Goal: Task Accomplishment & Management: Use online tool/utility

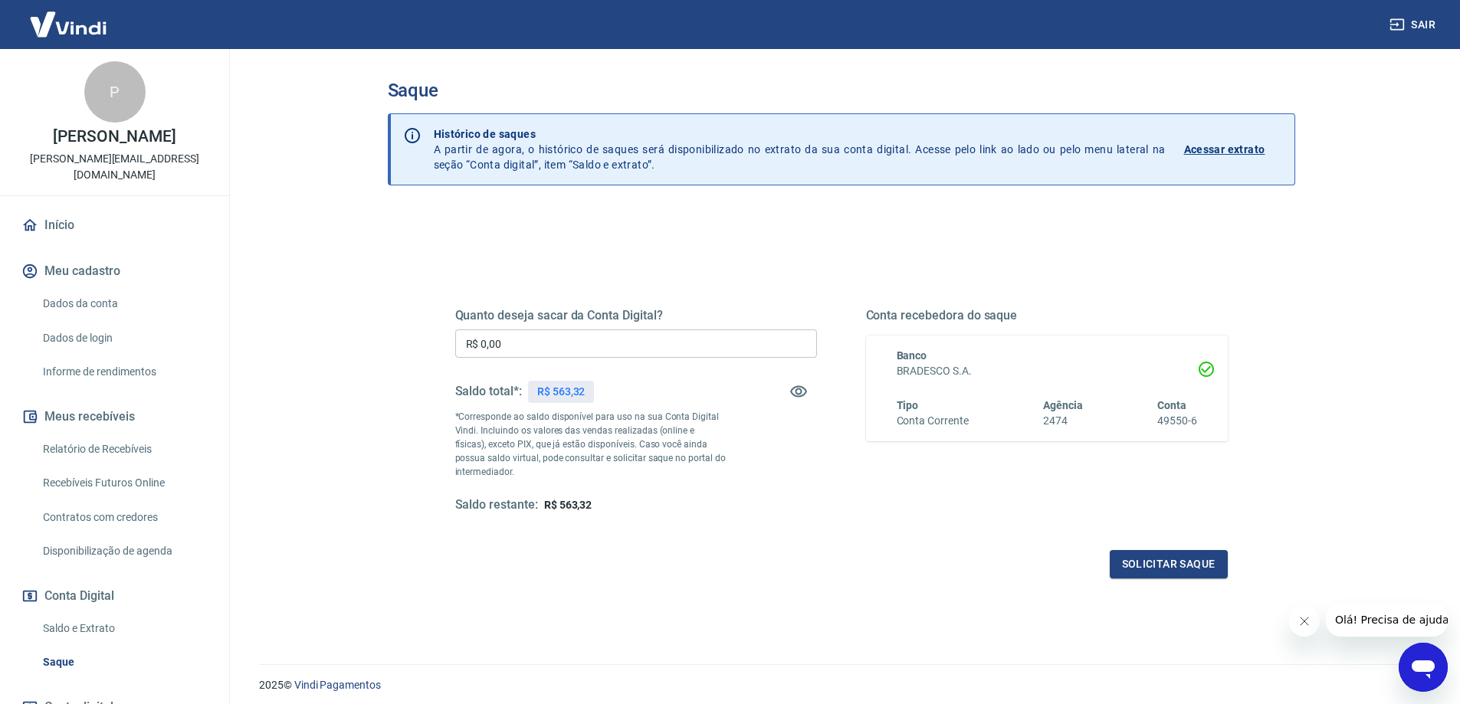
click at [528, 349] on input "R$ 0,00" at bounding box center [636, 343] width 362 height 28
type input "R$ 563,32"
click at [1164, 566] on button "Solicitar saque" at bounding box center [1168, 564] width 118 height 28
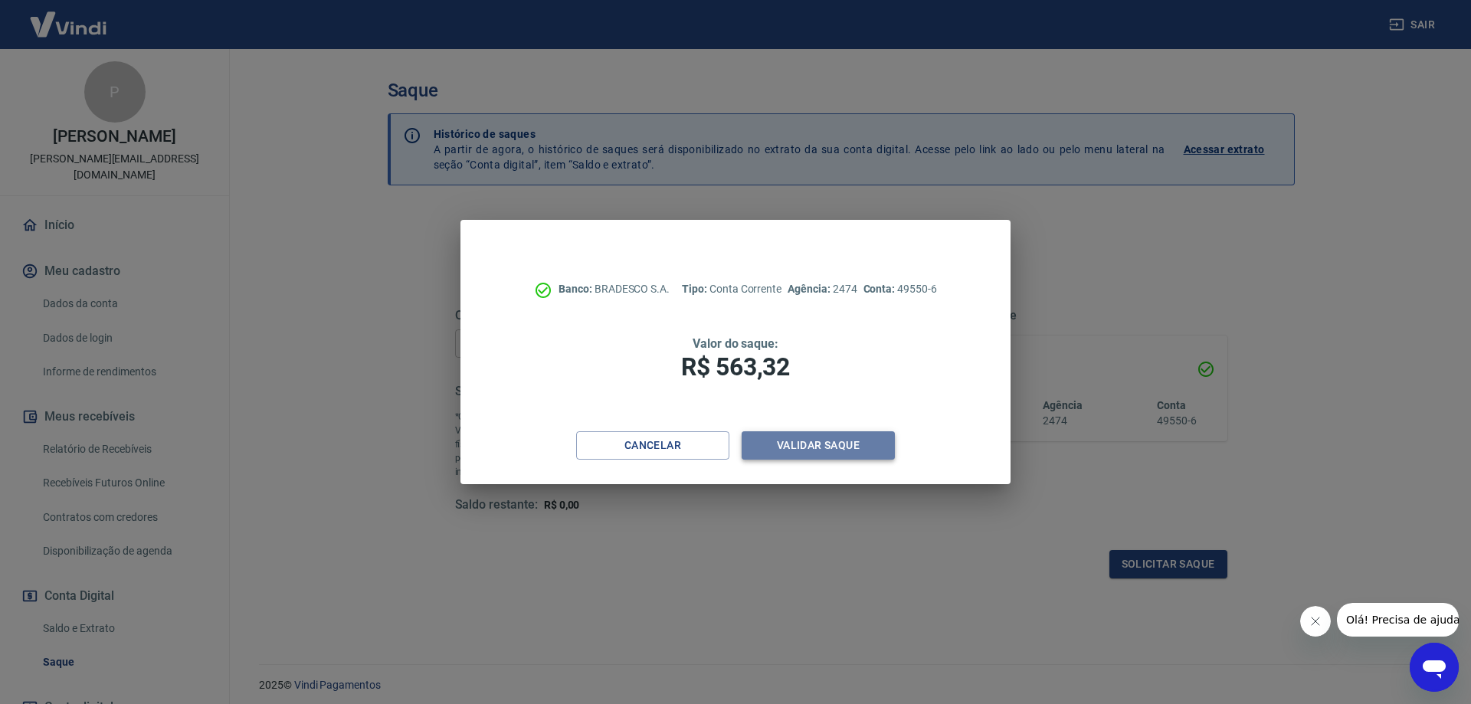
click at [845, 447] on button "Validar saque" at bounding box center [818, 445] width 153 height 28
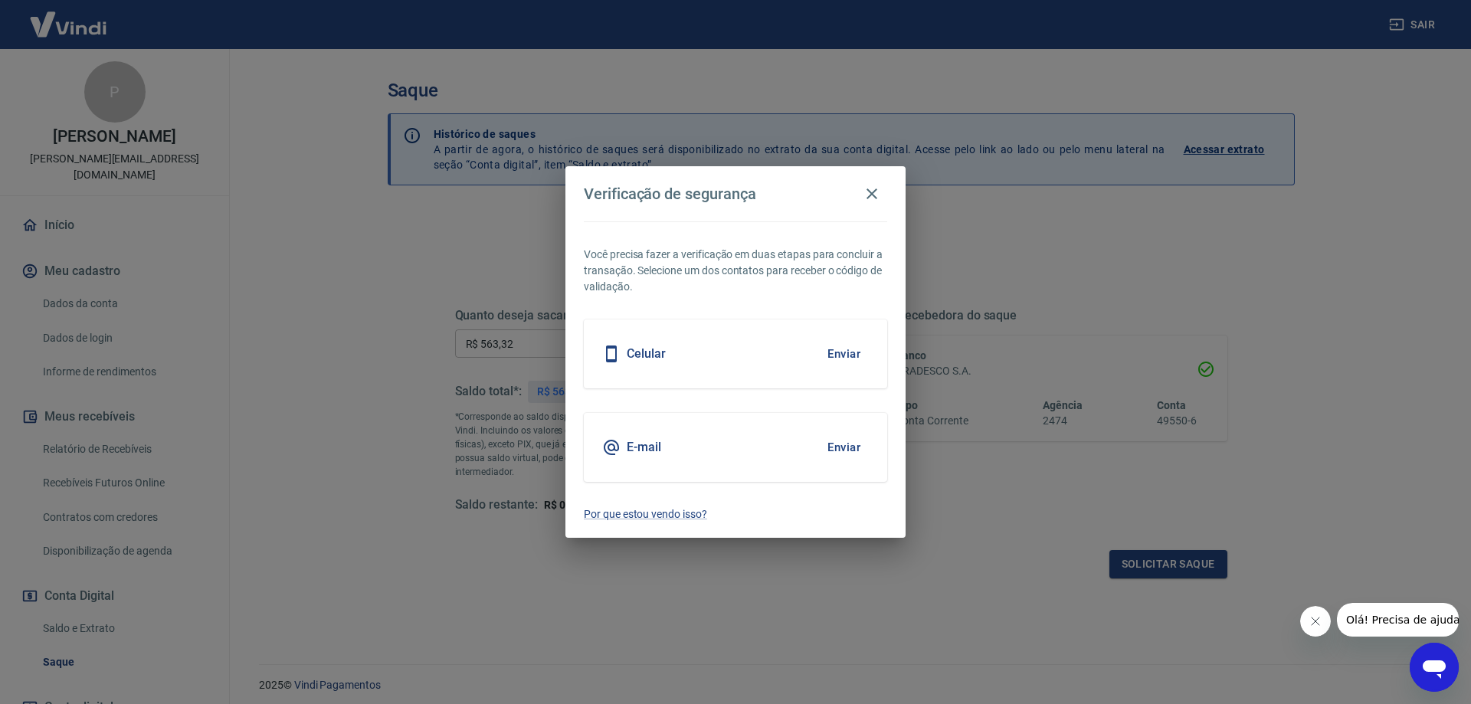
click at [845, 447] on button "Enviar" at bounding box center [844, 447] width 50 height 32
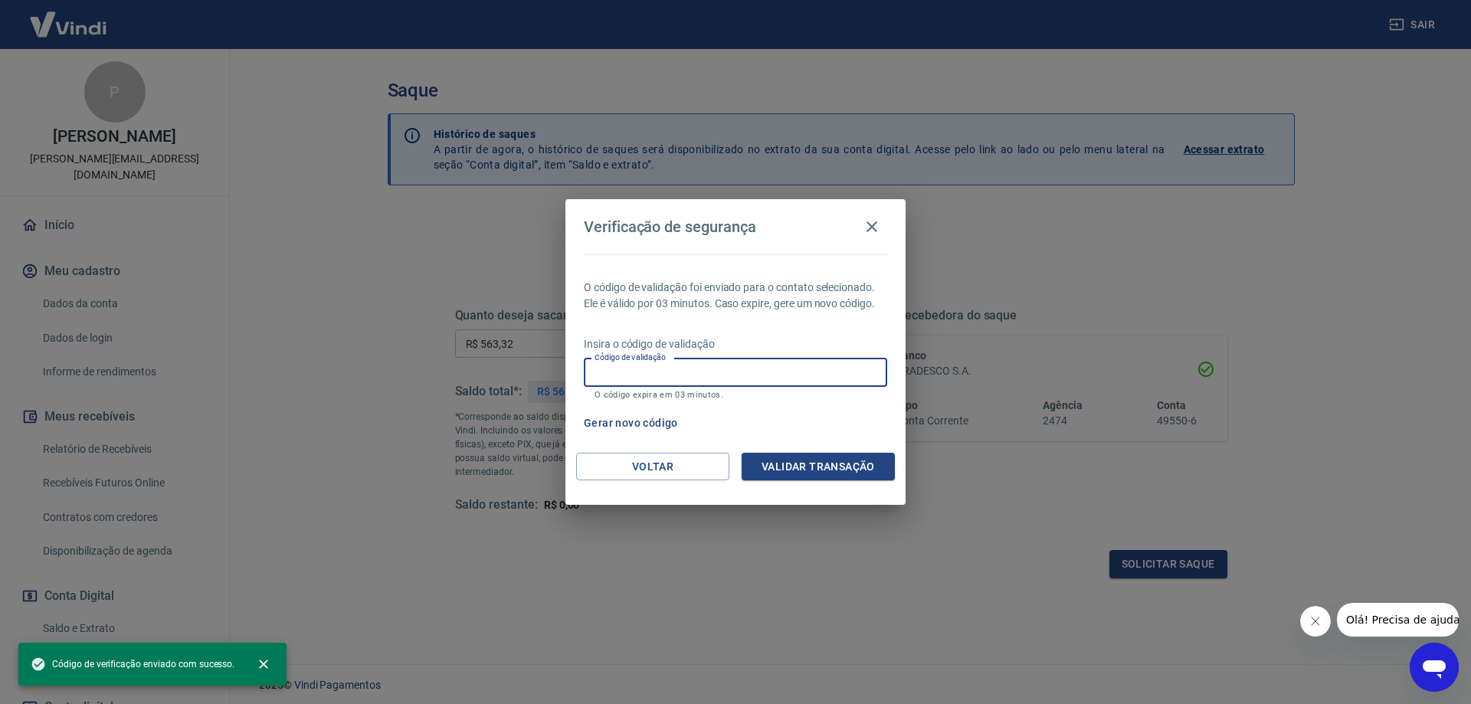
click at [730, 382] on input "Código de validação" at bounding box center [735, 373] width 303 height 28
paste input "757551"
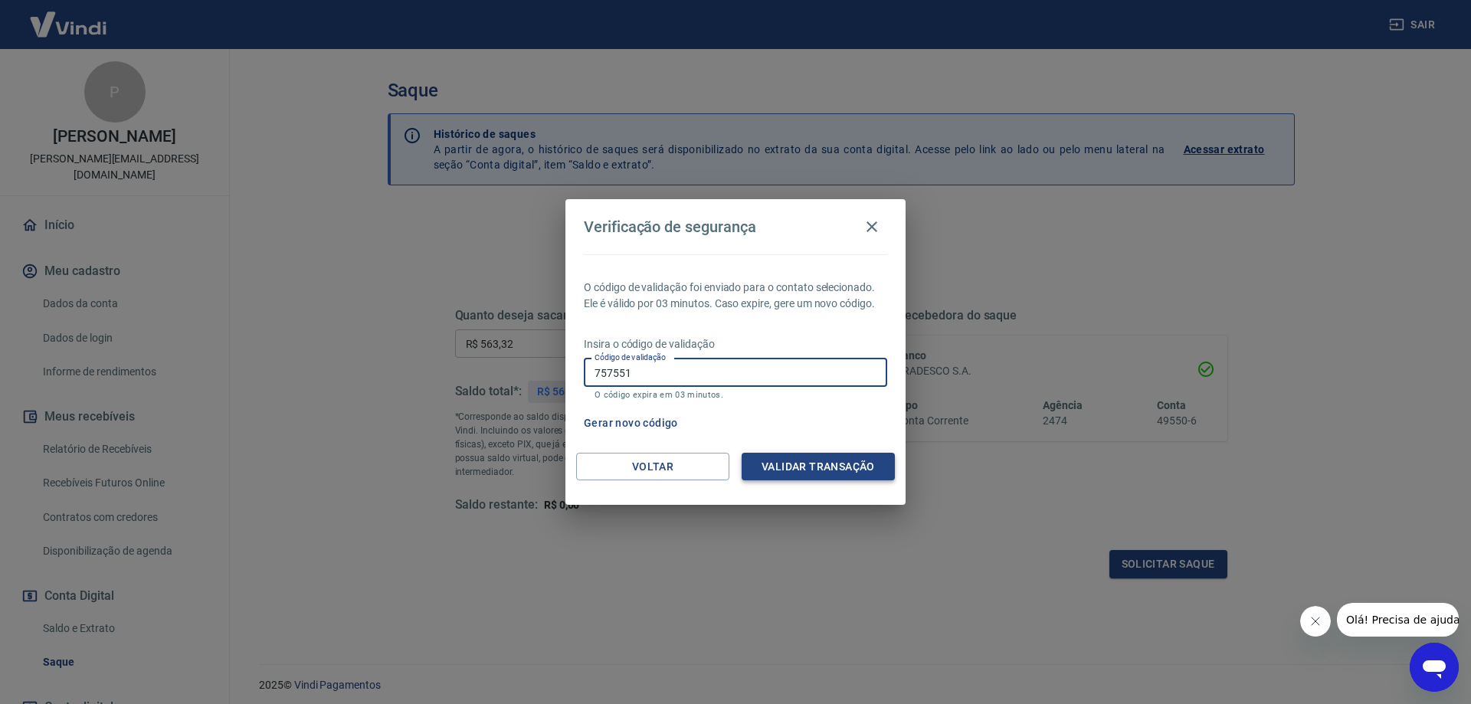
type input "757551"
click at [800, 463] on button "Validar transação" at bounding box center [818, 467] width 153 height 28
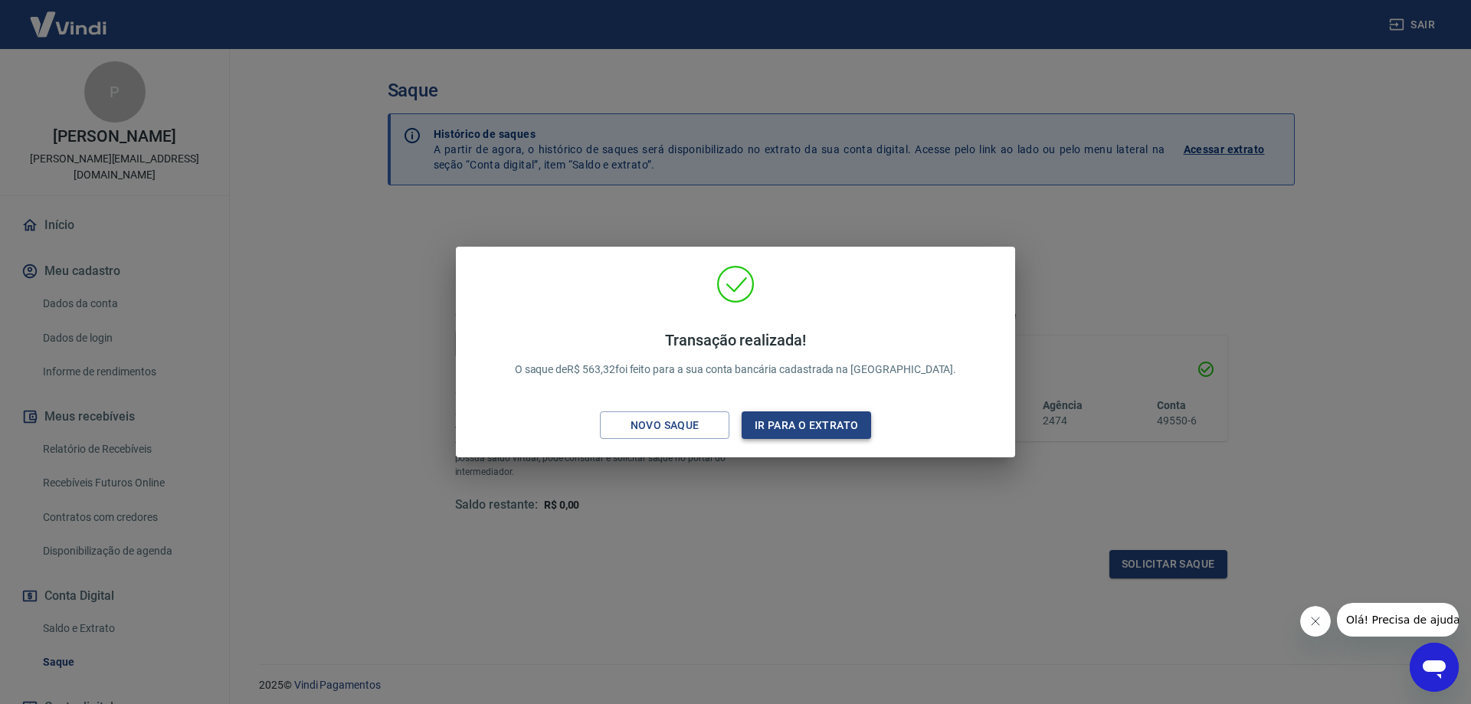
click at [779, 428] on button "Ir para o extrato" at bounding box center [806, 425] width 129 height 28
